Goal: Find specific page/section: Find specific page/section

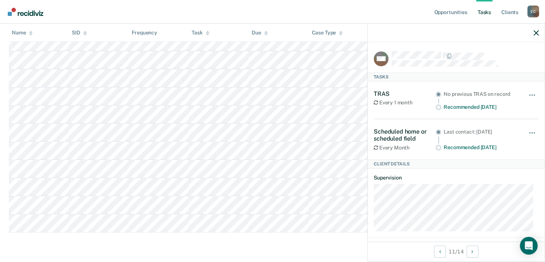
click at [263, 246] on main "Clear officers Tasks The clients listed below have upcoming requirements due th…" at bounding box center [272, 42] width 545 height 433
click at [212, 241] on main "Clear officers Tasks The clients listed below have upcoming requirements due th…" at bounding box center [272, 42] width 545 height 433
click at [271, 248] on main "Clear officers Tasks The clients listed below have upcoming requirements due th…" at bounding box center [272, 42] width 545 height 433
click at [191, 246] on main "Clear officers Tasks The clients listed below have upcoming requirements due th…" at bounding box center [272, 42] width 545 height 433
click at [233, 245] on main "Clear officers Tasks The clients listed below have upcoming requirements due th…" at bounding box center [272, 42] width 545 height 433
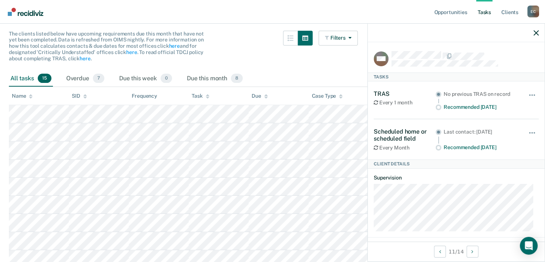
scroll to position [105, 0]
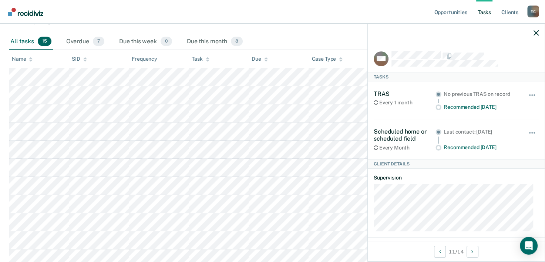
click at [536, 36] on div at bounding box center [456, 33] width 177 height 19
click at [539, 34] on div at bounding box center [456, 33] width 177 height 19
click at [537, 34] on icon "button" at bounding box center [536, 32] width 5 height 5
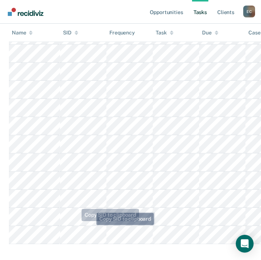
scroll to position [195, 0]
